Goal: Task Accomplishment & Management: Manage account settings

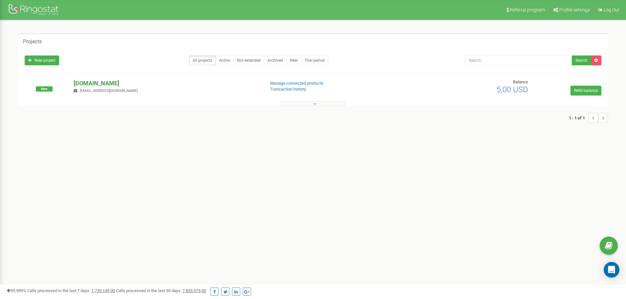
click at [91, 83] on p "[DOMAIN_NAME]" at bounding box center [167, 83] width 186 height 9
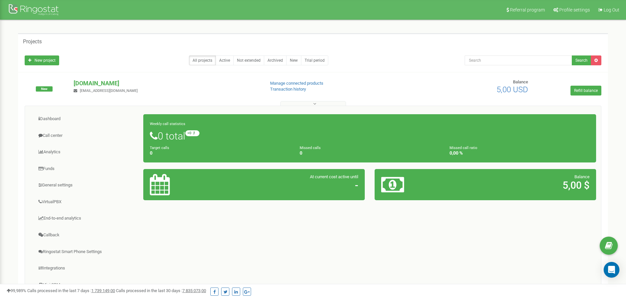
drag, startPoint x: 88, startPoint y: 83, endPoint x: 63, endPoint y: 81, distance: 25.0
click at [65, 82] on div "New" at bounding box center [44, 89] width 49 height 20
click at [85, 82] on p "[DOMAIN_NAME]" at bounding box center [167, 83] width 186 height 9
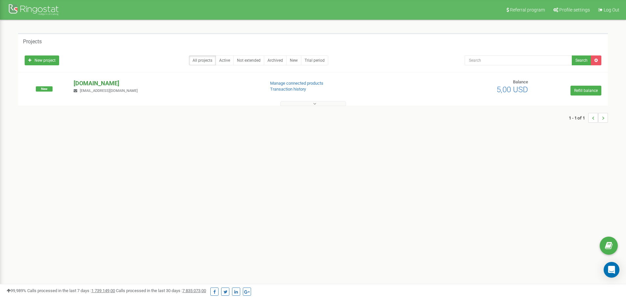
click at [85, 82] on p "[DOMAIN_NAME]" at bounding box center [167, 83] width 186 height 9
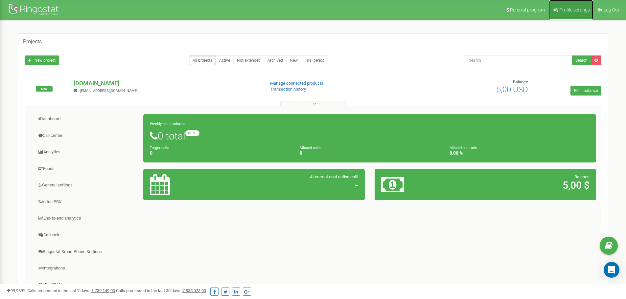
click at [565, 9] on span "Profile settings" at bounding box center [574, 9] width 31 height 5
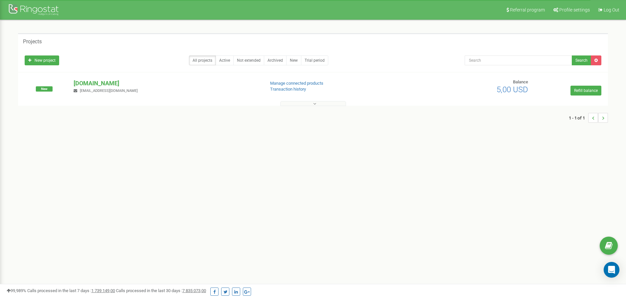
click at [98, 77] on div "New [DOMAIN_NAME] [EMAIL_ADDRESS][DOMAIN_NAME] Manage connected products Transa…" at bounding box center [313, 89] width 590 height 33
click at [93, 81] on p "[DOMAIN_NAME]" at bounding box center [167, 83] width 186 height 9
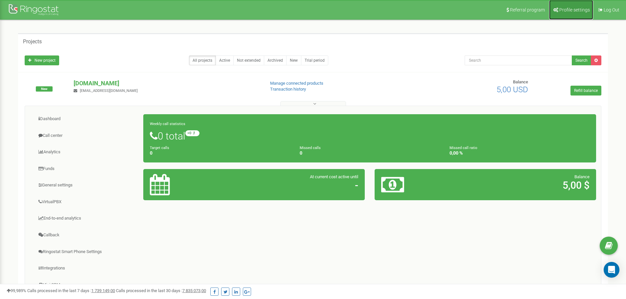
click at [568, 11] on span "Profile settings" at bounding box center [574, 9] width 31 height 5
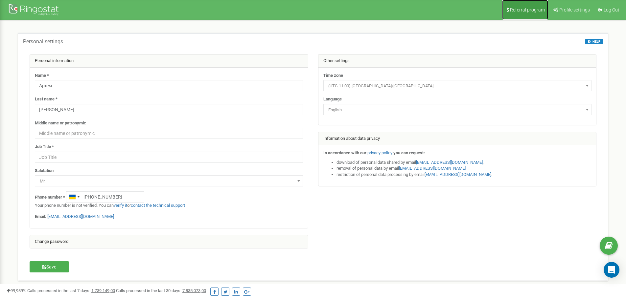
click at [542, 8] on span "Referral program" at bounding box center [527, 9] width 35 height 5
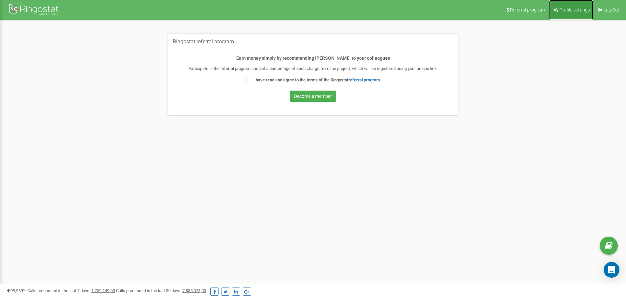
click at [570, 13] on link "Profile settings" at bounding box center [571, 10] width 44 height 20
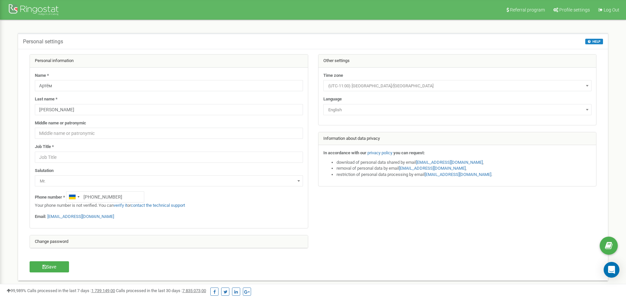
click at [589, 87] on span at bounding box center [587, 86] width 7 height 9
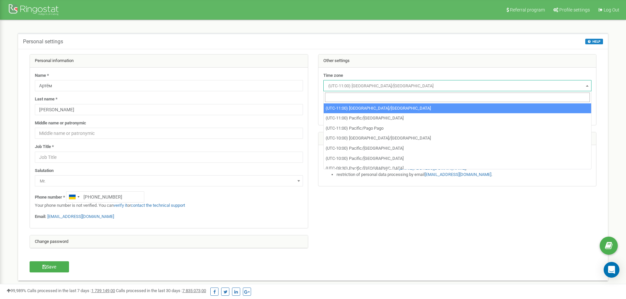
click at [589, 86] on span at bounding box center [587, 86] width 7 height 9
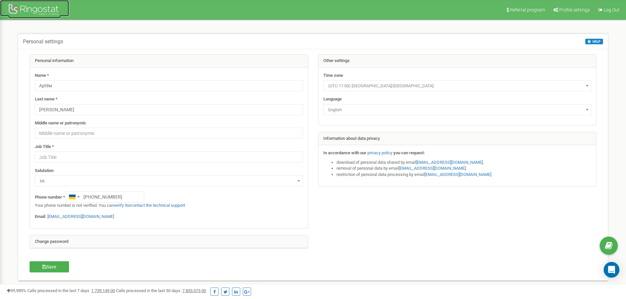
click at [49, 13] on div at bounding box center [34, 11] width 53 height 16
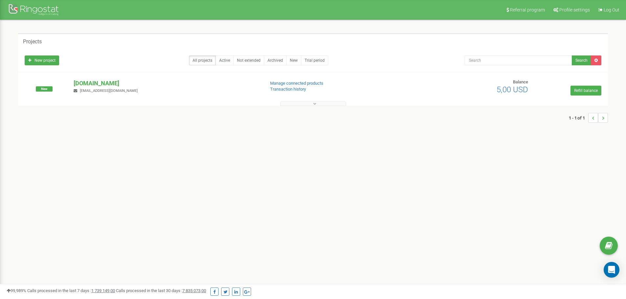
click at [309, 103] on button at bounding box center [313, 103] width 66 height 5
